Goal: Information Seeking & Learning: Check status

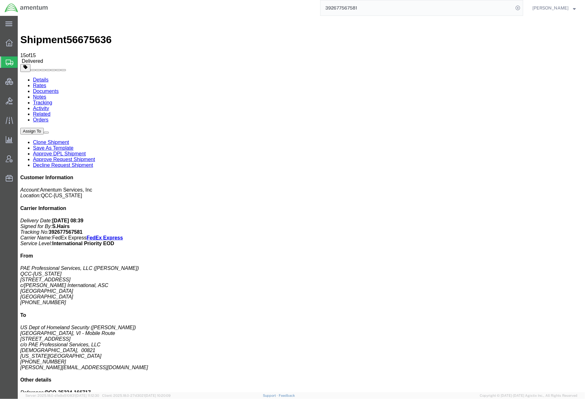
click link "Rates"
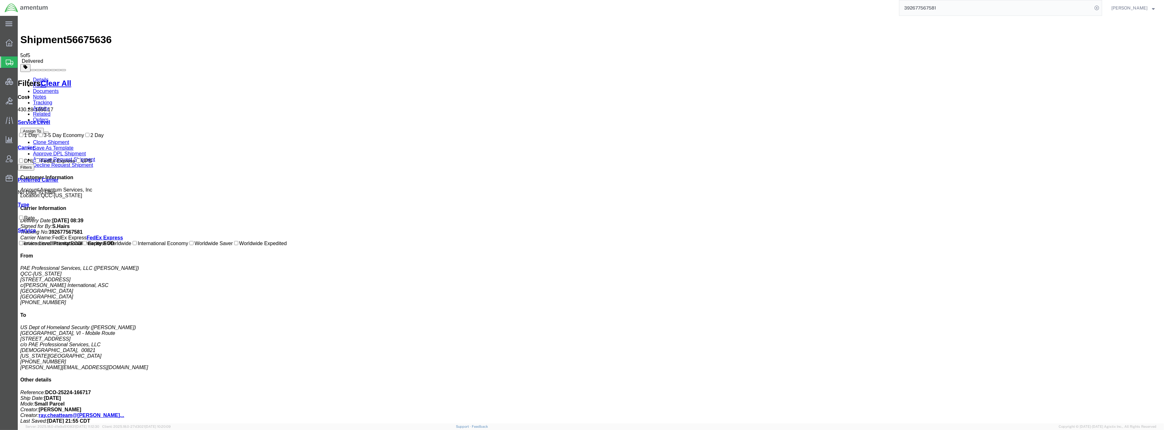
drag, startPoint x: 511, startPoint y: 89, endPoint x: 469, endPoint y: 89, distance: 42.2
copy td "International Priority"
click at [585, 9] on div "392677567581" at bounding box center [577, 8] width 1049 height 16
click at [46, 77] on link "Details" at bounding box center [41, 79] width 16 height 5
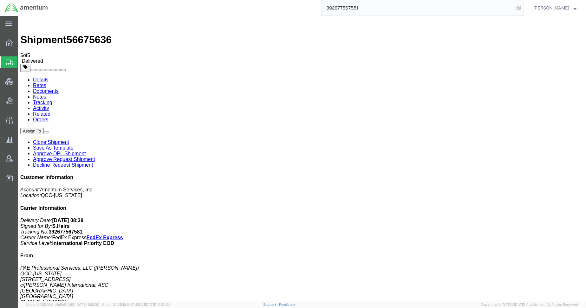
drag, startPoint x: 163, startPoint y: 92, endPoint x: 143, endPoint y: 95, distance: 20.2
click address "US Dept of Homeland Security (Zalika Thomas) St. Croix, VI - Mobile Route 3013 …"
copy address "00821"
click at [22, 102] on span "Bids" at bounding box center [19, 101] width 4 height 13
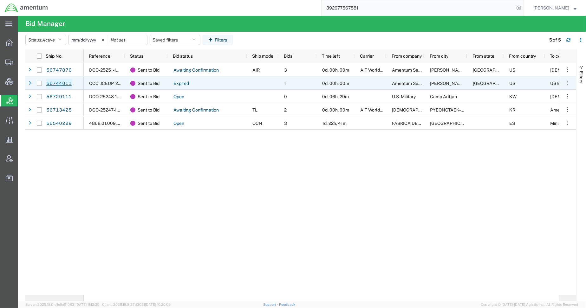
click at [59, 83] on link "56744011" at bounding box center [59, 84] width 26 height 10
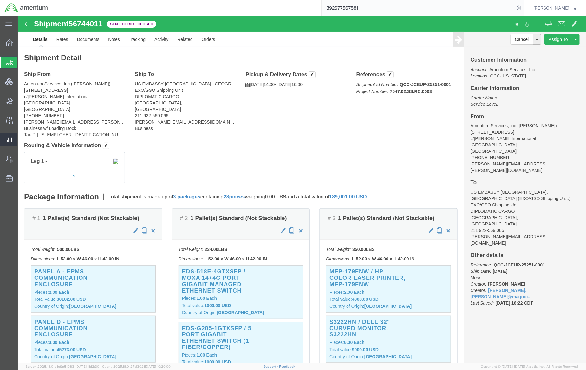
click at [0, 0] on span "Analyses" at bounding box center [0, 0] width 0 height 0
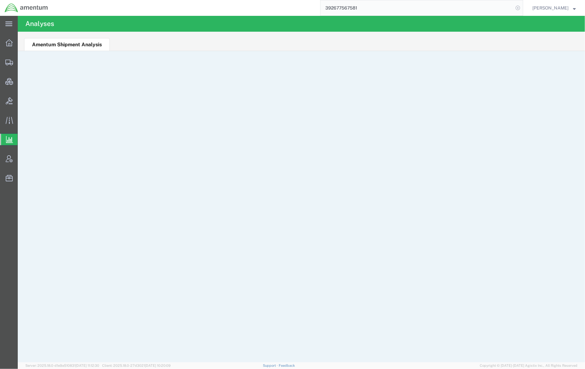
click at [519, 11] on icon at bounding box center [518, 7] width 9 height 9
click at [22, 61] on span "Shipments" at bounding box center [19, 62] width 4 height 13
click at [22, 62] on span "Shipments" at bounding box center [19, 62] width 4 height 13
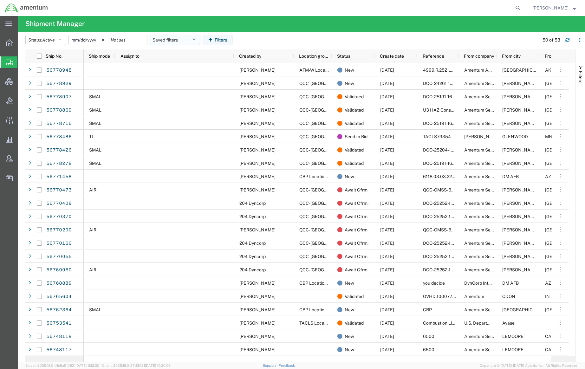
click at [166, 41] on button "Saved filters" at bounding box center [175, 40] width 51 height 10
click at [180, 82] on span "Active DCI shipments" at bounding box center [192, 80] width 83 height 12
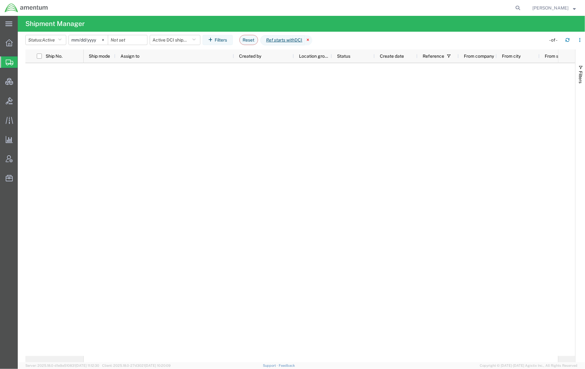
click at [311, 41] on icon at bounding box center [309, 40] width 8 height 10
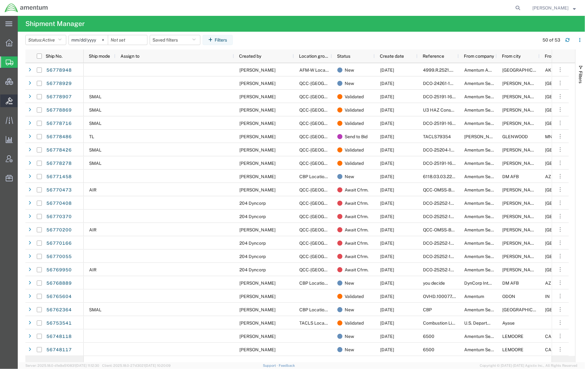
click at [22, 100] on span "Bids" at bounding box center [19, 101] width 4 height 13
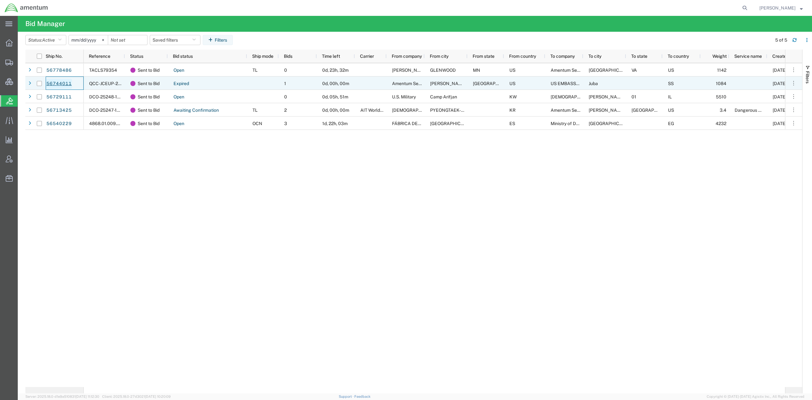
drag, startPoint x: 74, startPoint y: 83, endPoint x: 50, endPoint y: 84, distance: 24.1
click at [50, 84] on div "56744011" at bounding box center [65, 82] width 38 height 13
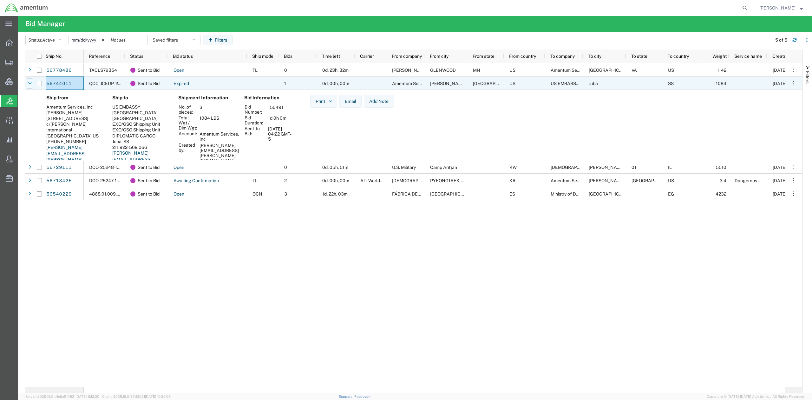
click at [30, 84] on icon at bounding box center [30, 83] width 4 height 4
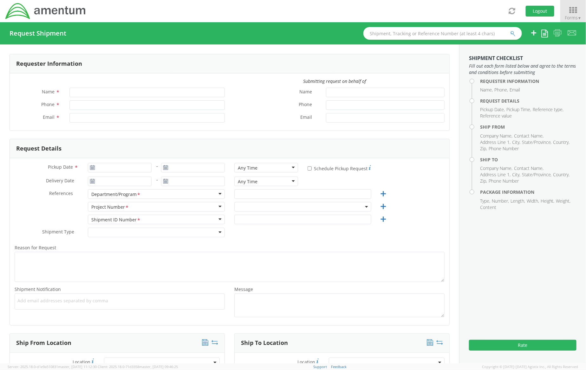
type input "[PERSON_NAME]"
type input "[PHONE_NUMBER]"
type input "[PERSON_NAME][EMAIL_ADDRESS][DOMAIN_NAME]"
